Goal: Ask a question

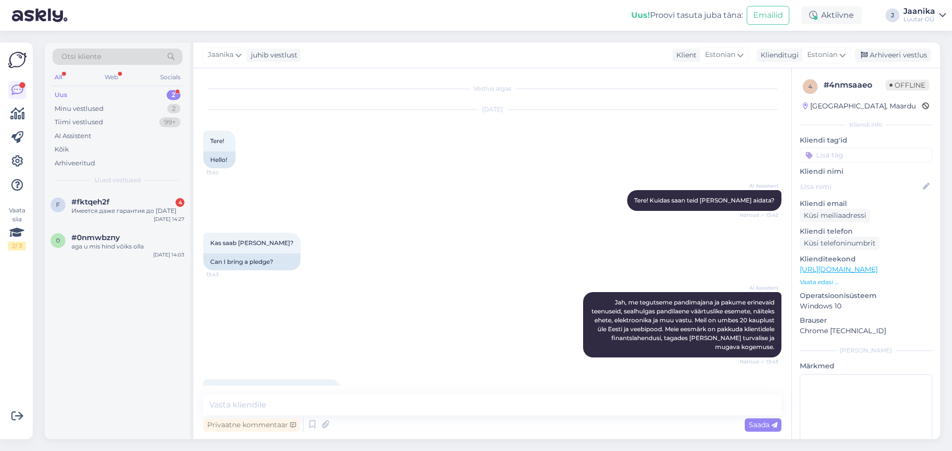
scroll to position [725, 0]
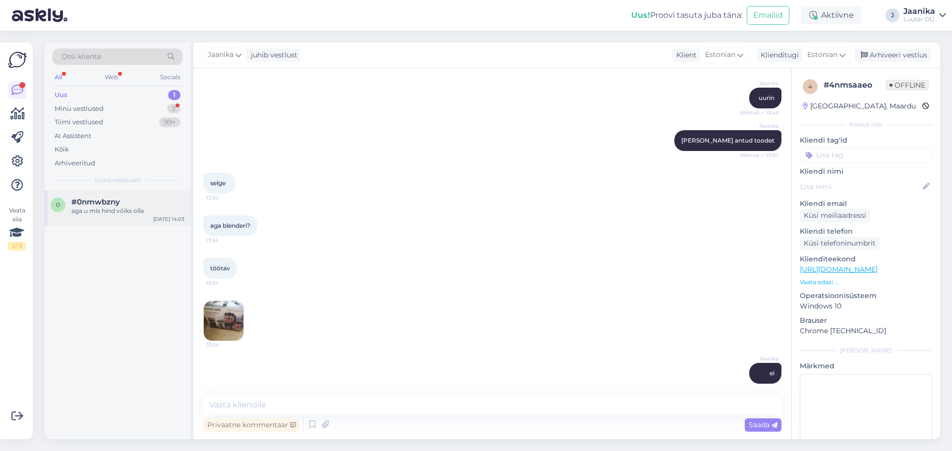
click at [110, 215] on div "aga u mis hind võiks olla" at bounding box center [127, 211] width 113 height 9
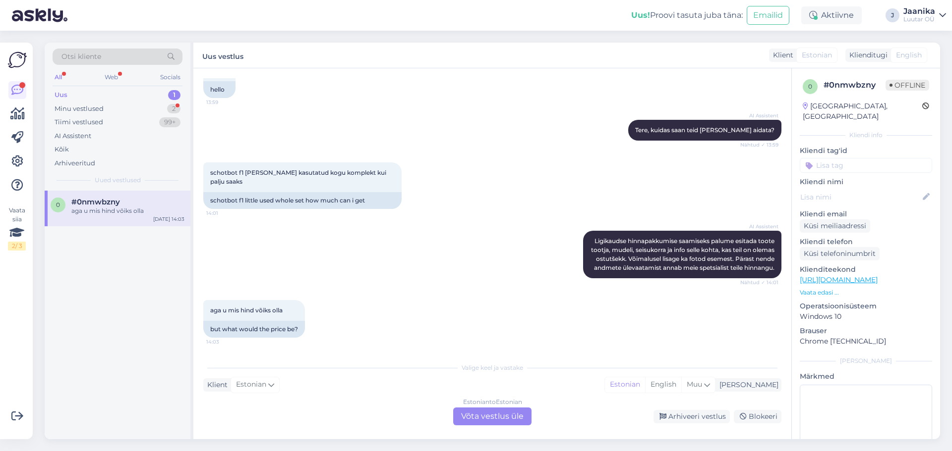
click at [500, 415] on div "Estonian to Estonian Võta vestlus üle" at bounding box center [492, 417] width 78 height 18
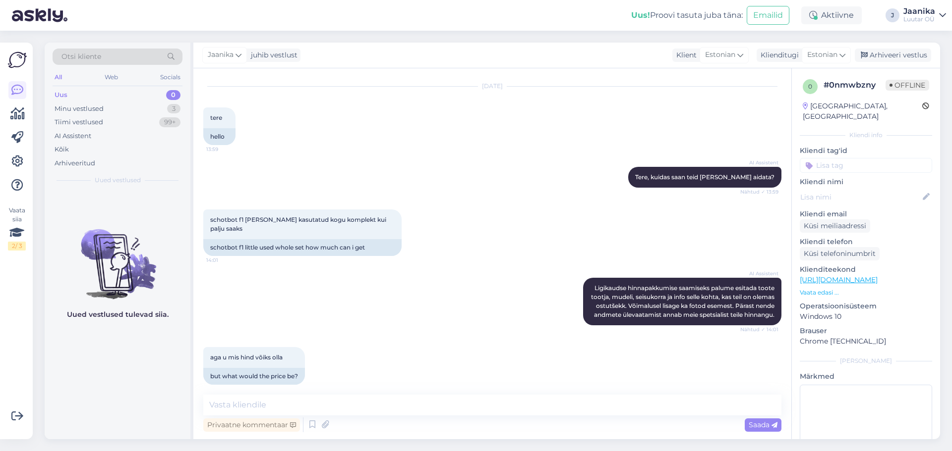
scroll to position [33, 0]
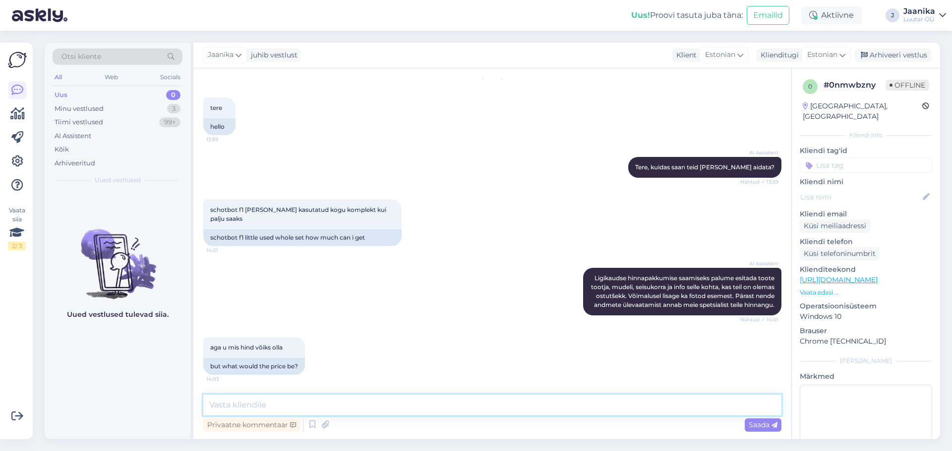
click at [433, 412] on textarea at bounding box center [492, 405] width 578 height 21
type textarea "Tere"
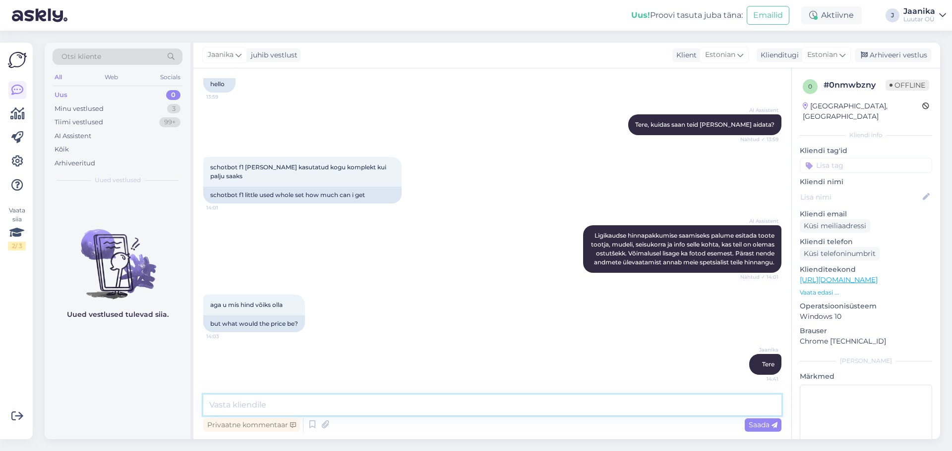
scroll to position [26, 0]
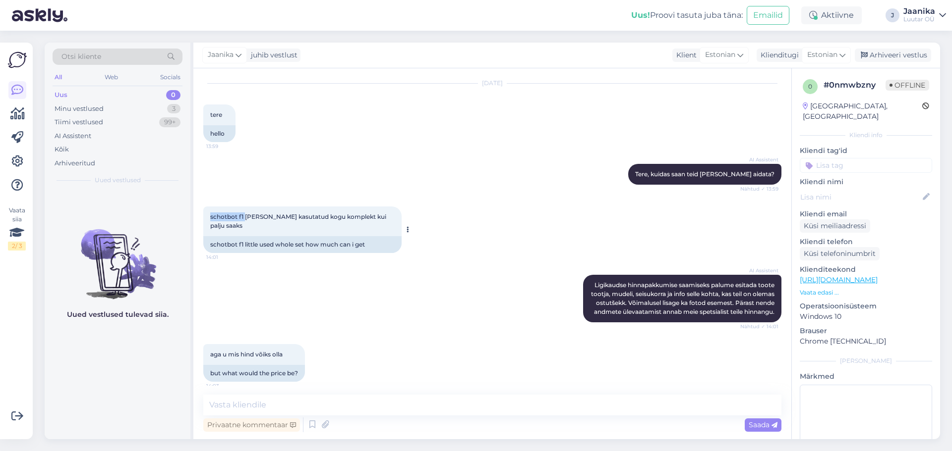
drag, startPoint x: 209, startPoint y: 218, endPoint x: 246, endPoint y: 223, distance: 37.4
click at [246, 223] on div "schotbot f1 [PERSON_NAME] kasutatud kogu komplekt kui palju saaks 14:01" at bounding box center [302, 222] width 198 height 30
drag, startPoint x: 338, startPoint y: 219, endPoint x: 201, endPoint y: 220, distance: 137.3
click at [201, 220] on div "Vestlus algas [DATE] tere 13:59 hello AI Assistent [PERSON_NAME], kuidas saan t…" at bounding box center [492, 253] width 598 height 371
copy span "schotbot f1 [PERSON_NAME] kasutatud kogu komplekt"
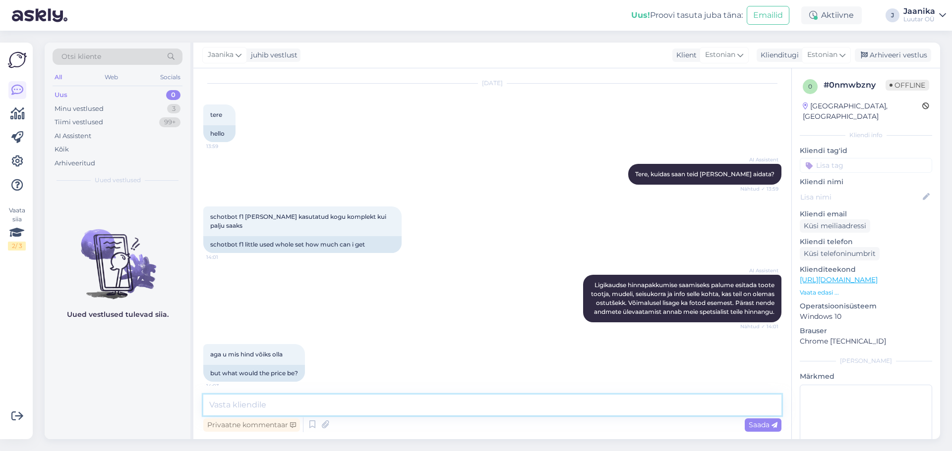
click at [373, 400] on textarea at bounding box center [492, 405] width 578 height 21
click at [374, 409] on textarea at bounding box center [492, 405] width 578 height 21
type textarea "kuni 180€"
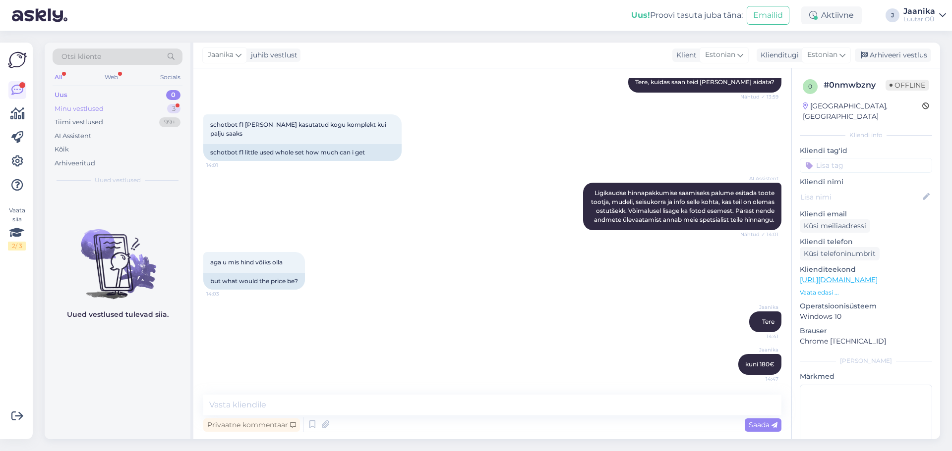
click at [95, 108] on div "Minu vestlused" at bounding box center [79, 109] width 49 height 10
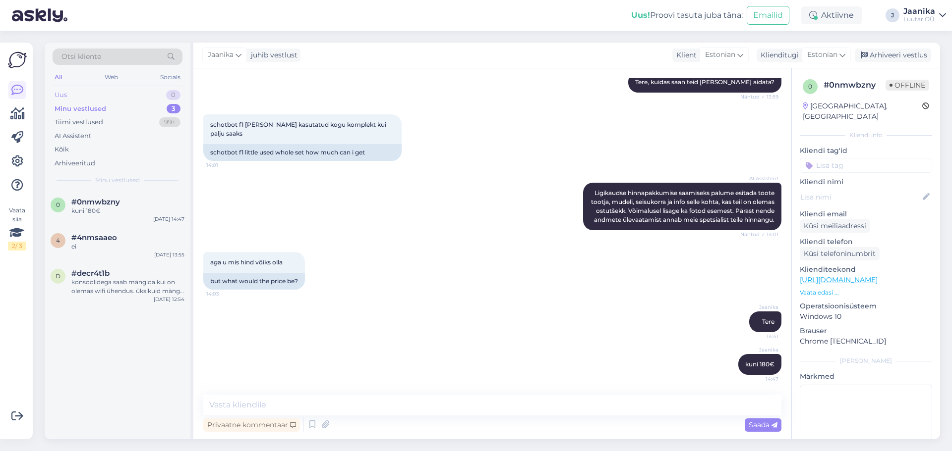
click at [96, 92] on div "Uus 0" at bounding box center [118, 95] width 130 height 14
